Goal: Transaction & Acquisition: Purchase product/service

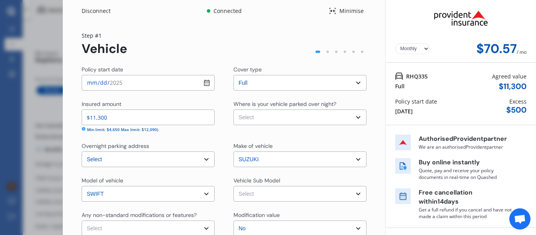
select select "full"
select select "[STREET_ADDRESS]"
select select "SUZUKI"
select select "SWIFT"
select select "NO"
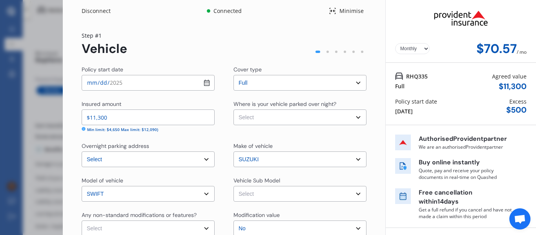
select select "Monthly"
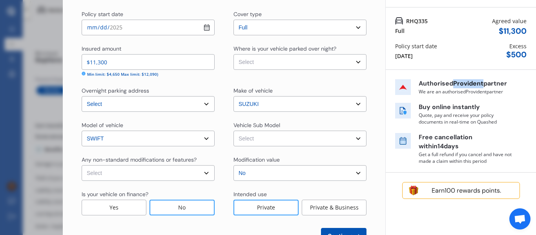
scroll to position [61, 0]
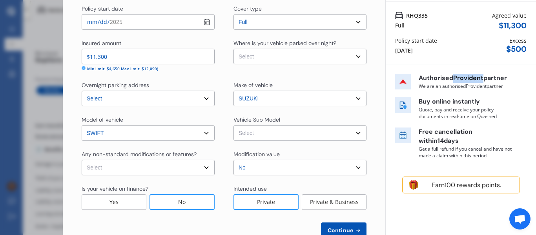
click at [356, 135] on select "Select Swift ZD72S XG Hatchback 5dr CVT 1sp 1.2i [IMP] Swift ZD72S XL Hatchback…" at bounding box center [300, 133] width 133 height 16
click at [352, 133] on select "Select Swift ZD72S XG Hatchback 5dr CVT 1sp 1.2i [IMP] Swift ZD72S XL Hatchback…" at bounding box center [300, 133] width 133 height 16
click at [249, 147] on div "Policy start date [DATE] Cover type Select cover type Full Insured amount $11,3…" at bounding box center [224, 122] width 285 height 234
click at [271, 134] on select "Select Swift ZD72S XG Hatchback 5dr CVT 1sp 1.2i [IMP] Swift ZD72S XL Hatchback…" at bounding box center [300, 133] width 133 height 16
select select "NZVSUZU2014AEDB"
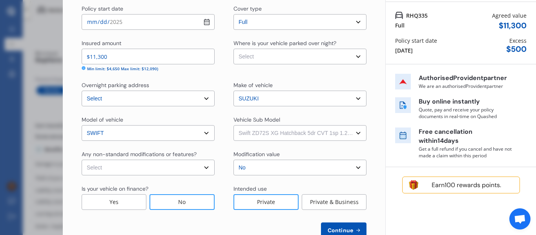
click at [234, 125] on select "Select Swift ZD72S XG Hatchback 5dr CVT 1sp 1.2i [IMP] Swift ZD72S XL Hatchback…" at bounding box center [300, 133] width 133 height 16
click at [345, 227] on span "Continue" at bounding box center [340, 230] width 29 height 6
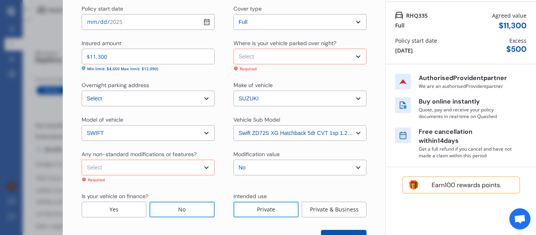
scroll to position [83, 0]
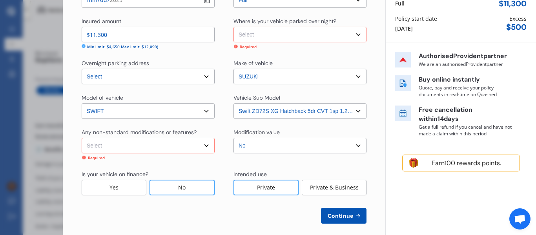
click at [253, 31] on select "Select Garage (fully enclosed) Off Street Parking Other" at bounding box center [300, 35] width 133 height 16
select select "GARAGE"
click at [234, 27] on select "Select Garage (fully enclosed) Off Street Parking Other" at bounding box center [300, 35] width 133 height 16
click at [119, 145] on select "Select None [MEDICAL_DATA] System(NOS) Roll Cage Full Racing Harness" at bounding box center [148, 146] width 133 height 16
select select "none"
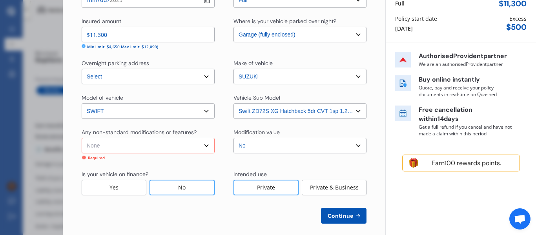
click at [82, 138] on select "Select None [MEDICAL_DATA] System(NOS) Roll Cage Full Racing Harness" at bounding box center [148, 146] width 133 height 16
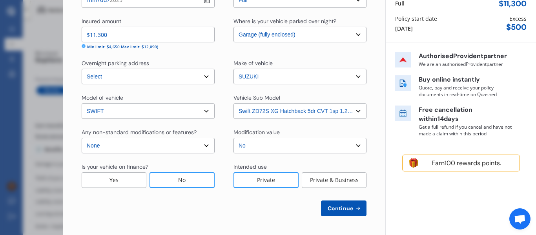
click at [336, 204] on button "Continue" at bounding box center [344, 209] width 46 height 16
select select "16"
select select "06"
select select "1969"
select select "NZ_FULL"
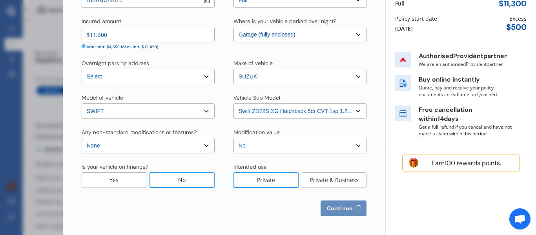
select select "0"
select select "25"
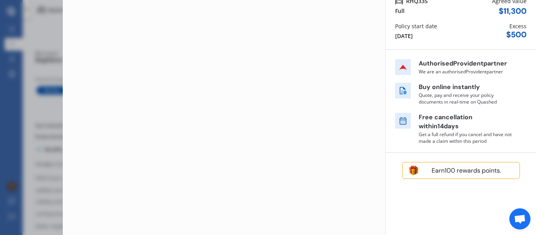
scroll to position [0, 0]
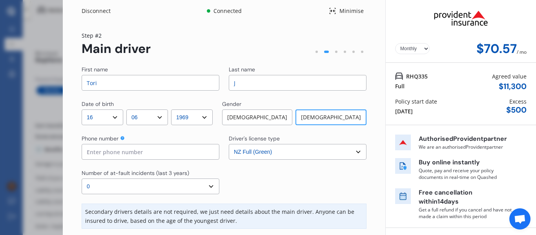
drag, startPoint x: 112, startPoint y: 86, endPoint x: 23, endPoint y: 76, distance: 89.7
click at [23, 76] on div "Disconnect Connected Minimise Yearly Monthly $70.57 / mo Step # 2 Main driver F…" at bounding box center [268, 117] width 536 height 235
type input "[PERSON_NAME]"
click at [241, 84] on input "Kunar" at bounding box center [298, 83] width 138 height 16
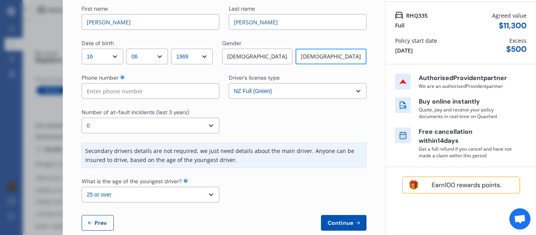
scroll to position [62, 0]
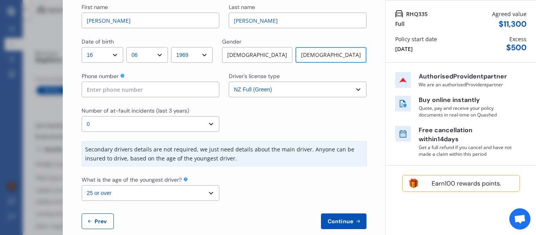
type input "[PERSON_NAME]"
click at [321, 221] on button "Continue" at bounding box center [344, 222] width 46 height 16
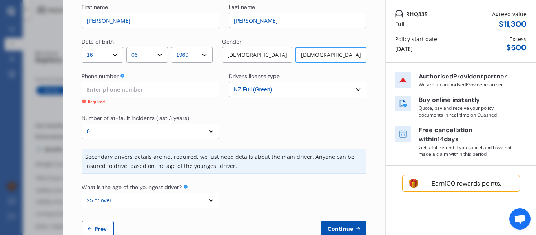
scroll to position [75, 0]
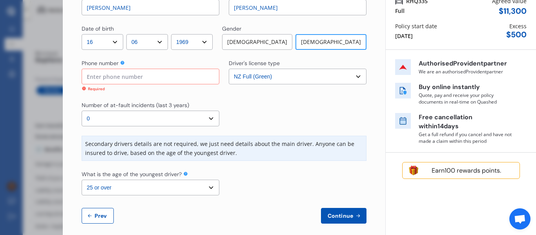
click at [328, 220] on button "Continue" at bounding box center [344, 216] width 46 height 16
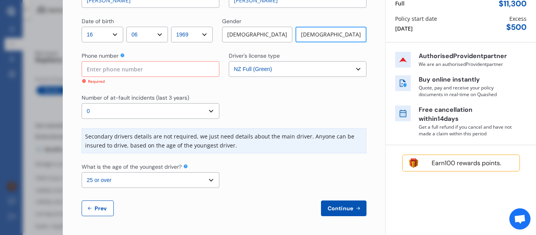
click at [342, 204] on button "Continue" at bounding box center [344, 209] width 46 height 16
click at [99, 65] on input at bounding box center [151, 69] width 138 height 16
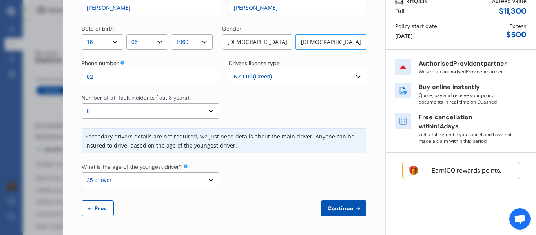
scroll to position [75, 0]
type input "02102624128"
click at [346, 207] on span "Continue" at bounding box center [340, 208] width 29 height 6
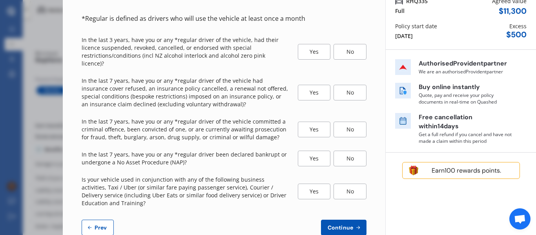
scroll to position [0, 0]
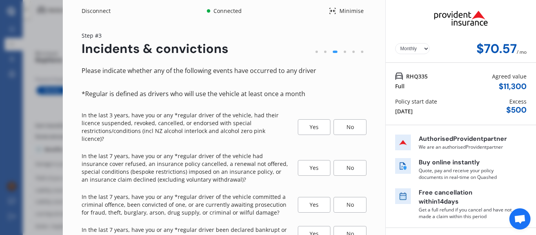
click at [344, 120] on div "No" at bounding box center [350, 127] width 33 height 16
click at [349, 161] on div "No" at bounding box center [350, 168] width 33 height 16
click at [345, 198] on div "No" at bounding box center [350, 205] width 33 height 16
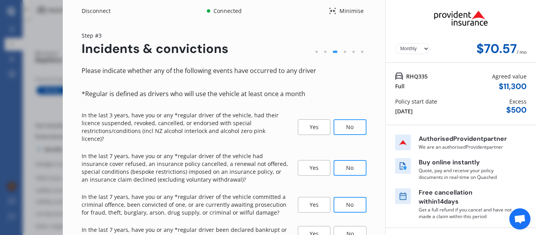
click at [347, 226] on div "No" at bounding box center [350, 234] width 33 height 16
click at [532, 117] on div "RHQ335 Full Agreed value $ 11,300 Policy start date [DATE] Excess $ 500" at bounding box center [461, 94] width 150 height 62
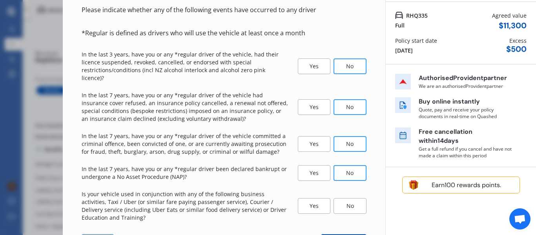
scroll to position [67, 0]
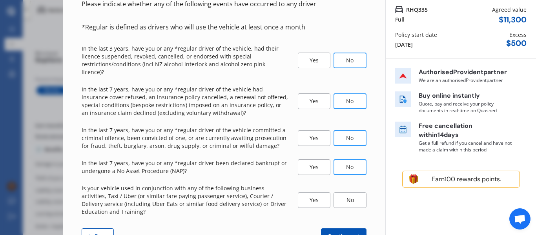
click at [350, 192] on div "No" at bounding box center [350, 200] width 33 height 16
click at [339, 233] on span "Continue" at bounding box center [340, 236] width 29 height 6
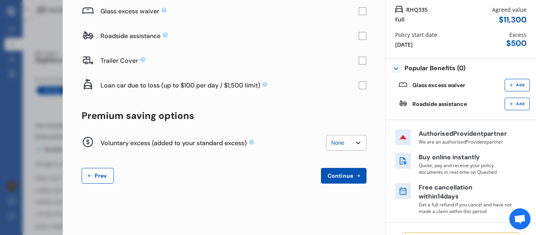
scroll to position [0, 0]
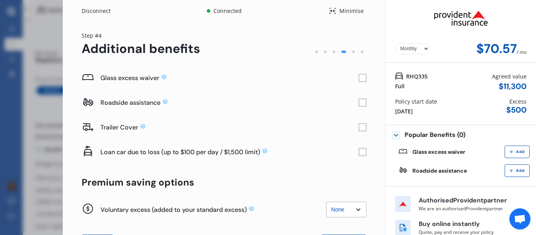
click at [360, 74] on icon at bounding box center [363, 78] width 8 height 8
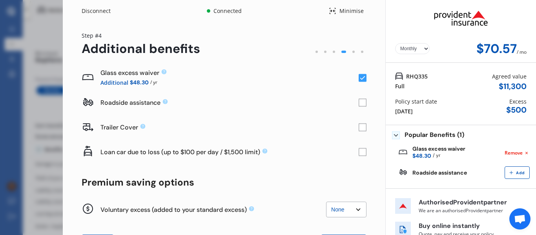
click at [360, 104] on rect at bounding box center [363, 103] width 8 height 8
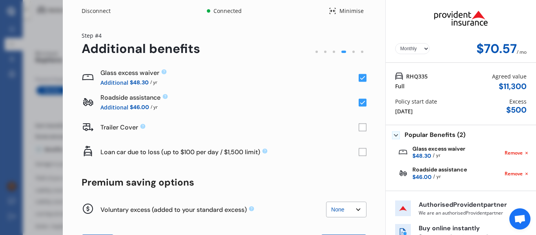
click at [531, 155] on div "Glass excess waiver $48.30 / yr Remove Roadside assistance $46.00 / yr Remove" at bounding box center [461, 167] width 150 height 48
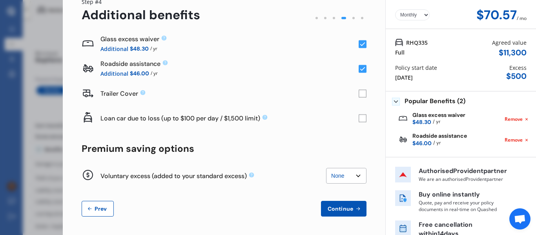
scroll to position [44, 0]
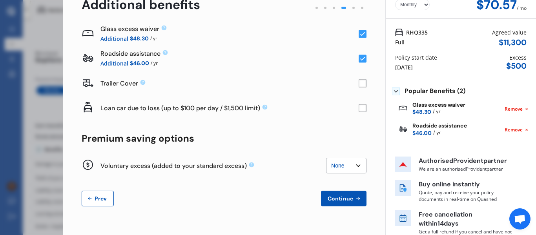
click at [335, 199] on span "Continue" at bounding box center [340, 199] width 29 height 6
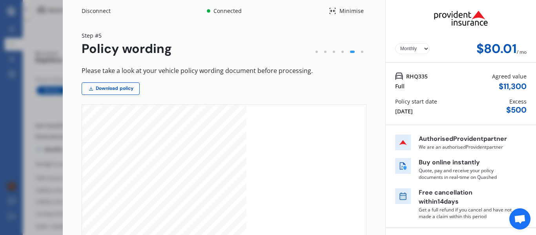
scroll to position [1276, 0]
click at [119, 86] on link "Download policy" at bounding box center [111, 88] width 58 height 13
